Goal: Task Accomplishment & Management: Use online tool/utility

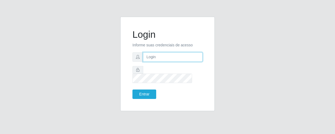
type input "[EMAIL_ADDRESS][DOMAIN_NAME]"
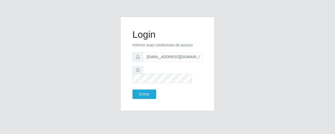
click at [146, 85] on form "Login Informe suas credenciais de acesso [EMAIL_ADDRESS][DOMAIN_NAME] Entrar" at bounding box center [167, 64] width 70 height 70
click at [145, 90] on button "Entrar" at bounding box center [144, 94] width 24 height 9
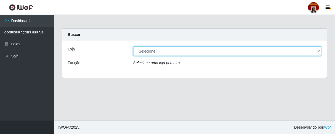
click at [143, 51] on select "[Selecione...] Mar Vermelho - Loja 04" at bounding box center [227, 50] width 188 height 9
select select "251"
click at [133, 46] on select "[Selecione...] Mar Vermelho - Loja 04" at bounding box center [227, 50] width 188 height 9
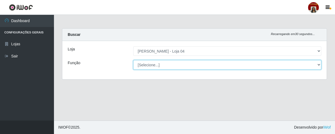
click at [165, 65] on select "[Selecione...] ASG ASG + ASG ++ Auxiliar de Depósito Auxiliar de Depósito + Aux…" at bounding box center [227, 64] width 188 height 9
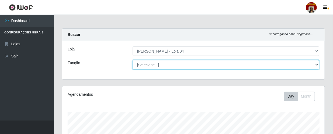
scroll to position [112, 263]
click at [133, 60] on select "[Selecione...] ASG ASG + ASG ++ Auxiliar de Depósito Auxiliar de Depósito + Aux…" at bounding box center [226, 64] width 187 height 9
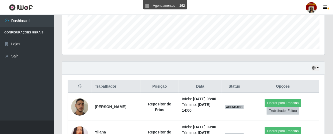
scroll to position [152, 0]
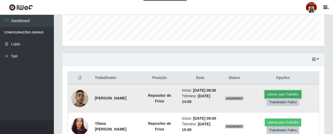
click at [297, 95] on button "Liberar para Trabalho" at bounding box center [283, 95] width 36 height 8
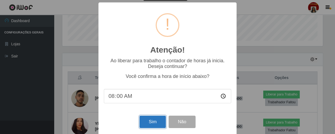
click at [157, 125] on button "Sim" at bounding box center [152, 122] width 26 height 13
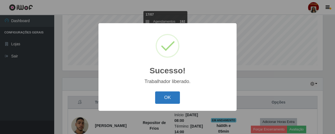
click at [176, 95] on button "OK" at bounding box center [167, 97] width 25 height 13
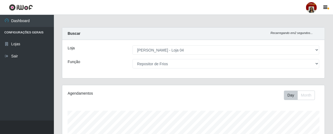
scroll to position [0, 0]
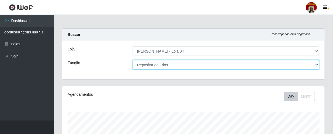
click at [179, 66] on select "[Selecione...] ASG ASG + ASG ++ Auxiliar de Depósito Auxiliar de Depósito + Aux…" at bounding box center [226, 64] width 187 height 9
select select "4"
click at [133, 60] on select "[Selecione...] ASG ASG + ASG ++ Auxiliar de Depósito Auxiliar de Depósito + Aux…" at bounding box center [226, 64] width 187 height 9
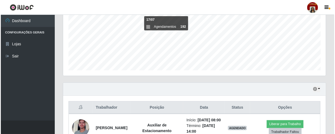
scroll to position [161, 0]
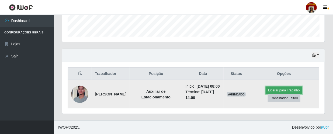
click at [272, 87] on button "Liberar para Trabalho" at bounding box center [284, 91] width 36 height 8
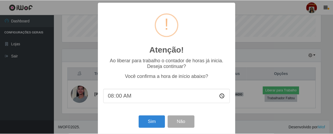
scroll to position [112, 260]
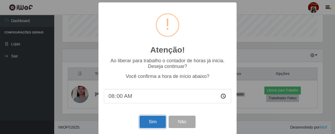
click at [151, 123] on button "Sim" at bounding box center [152, 122] width 26 height 13
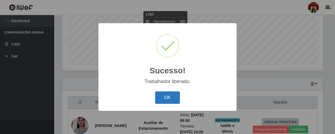
click at [163, 104] on button "OK" at bounding box center [167, 97] width 25 height 13
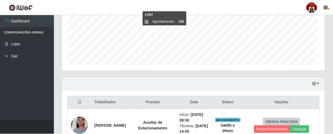
scroll to position [112, 263]
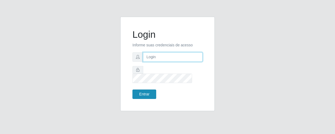
type input "[EMAIL_ADDRESS][DOMAIN_NAME]"
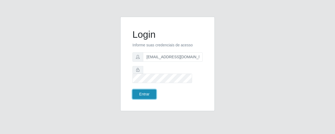
click at [149, 92] on button "Entrar" at bounding box center [144, 94] width 24 height 9
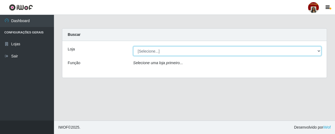
click at [319, 51] on select "[Selecione...] Mar Vermelho - Loja 04" at bounding box center [227, 50] width 188 height 9
select select "251"
click at [133, 46] on select "[Selecione...] Mar Vermelho - Loja 04" at bounding box center [227, 50] width 188 height 9
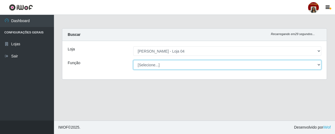
click at [318, 64] on select "[Selecione...] ASG ASG + ASG ++ Auxiliar de Depósito Auxiliar de Depósito + Aux…" at bounding box center [227, 64] width 188 height 9
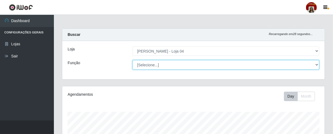
scroll to position [112, 263]
select select "22"
click at [133, 60] on select "[Selecione...] ASG ASG + ASG ++ Auxiliar de Depósito Auxiliar de Depósito + Aux…" at bounding box center [226, 64] width 187 height 9
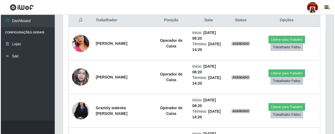
scroll to position [201, 0]
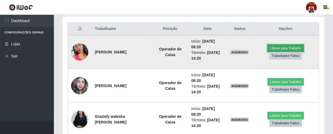
click at [296, 48] on button "Liberar para Trabalho" at bounding box center [286, 48] width 36 height 8
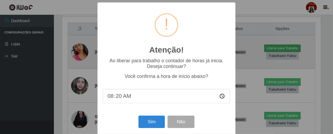
scroll to position [112, 260]
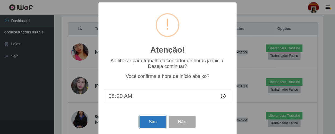
click at [153, 124] on button "Sim" at bounding box center [152, 122] width 26 height 13
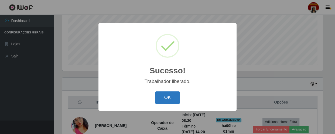
click at [172, 96] on button "OK" at bounding box center [167, 97] width 25 height 13
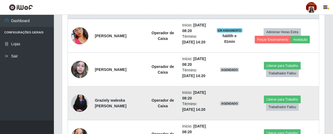
scroll to position [226, 0]
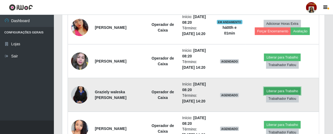
click at [276, 89] on button "Liberar para Trabalho" at bounding box center [282, 91] width 36 height 8
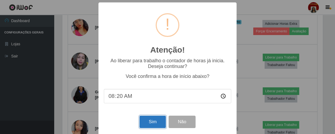
click at [145, 123] on button "Sim" at bounding box center [152, 122] width 26 height 13
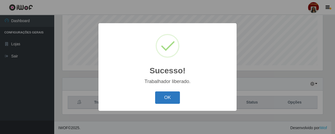
click at [158, 97] on button "OK" at bounding box center [167, 97] width 25 height 13
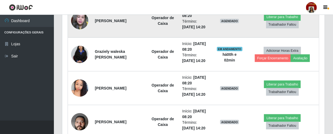
scroll to position [275, 0]
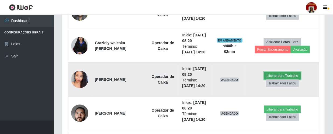
click at [276, 74] on button "Liberar para Trabalho" at bounding box center [282, 76] width 36 height 8
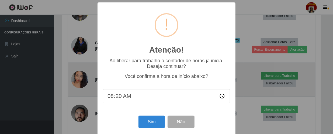
scroll to position [112, 260]
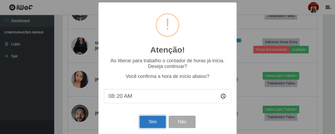
click at [142, 121] on button "Sim" at bounding box center [152, 122] width 26 height 13
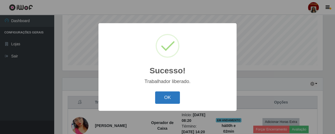
click at [160, 97] on button "OK" at bounding box center [167, 97] width 25 height 13
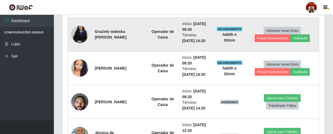
scroll to position [0, 0]
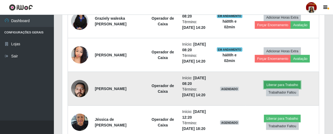
click at [271, 83] on button "Liberar para Trabalho" at bounding box center [282, 85] width 36 height 8
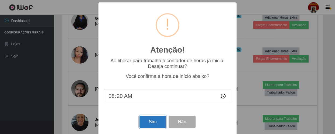
click at [157, 123] on button "Sim" at bounding box center [152, 122] width 26 height 13
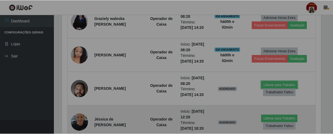
scroll to position [269543, 269392]
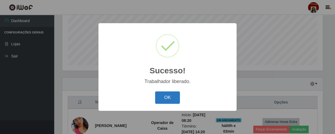
click at [175, 97] on button "OK" at bounding box center [167, 97] width 25 height 13
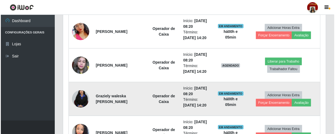
scroll to position [225, 0]
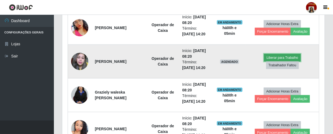
click at [275, 57] on button "Liberar para Trabalho" at bounding box center [282, 58] width 36 height 8
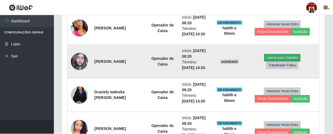
scroll to position [112, 260]
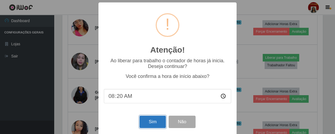
click at [153, 122] on button "Sim" at bounding box center [152, 122] width 26 height 13
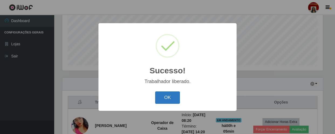
click at [160, 97] on button "OK" at bounding box center [167, 97] width 25 height 13
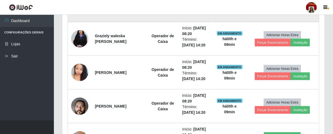
scroll to position [324, 0]
